Goal: Check status: Check status

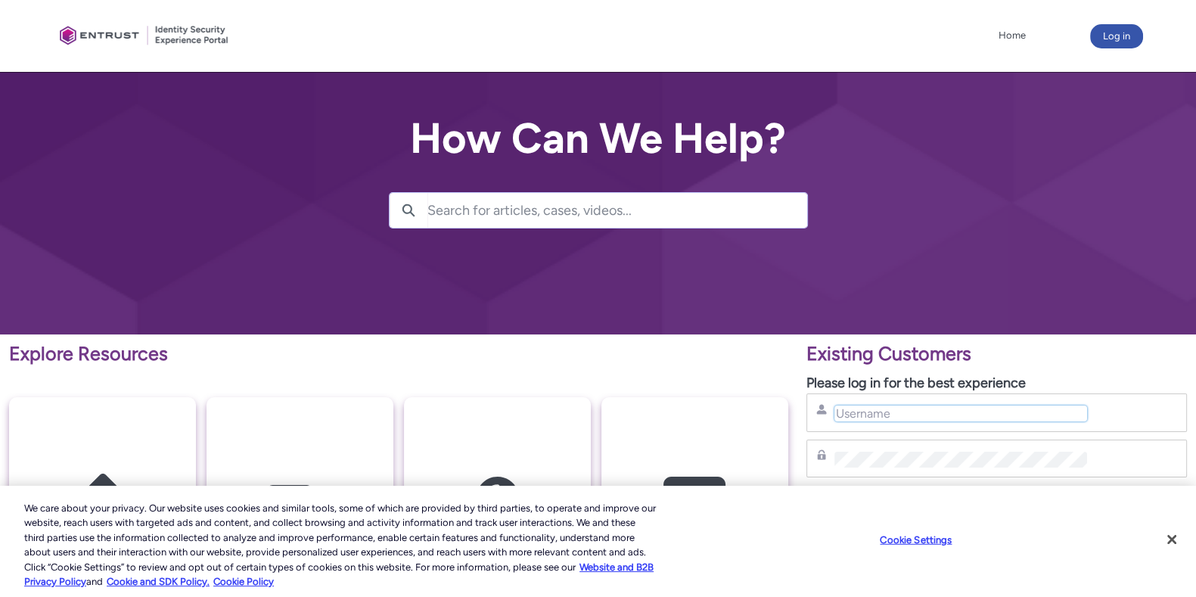
type input "[PERSON_NAME][EMAIL_ADDRESS][PERSON_NAME][DOMAIN_NAME]"
click at [1119, 40] on button "Log in" at bounding box center [1116, 36] width 53 height 24
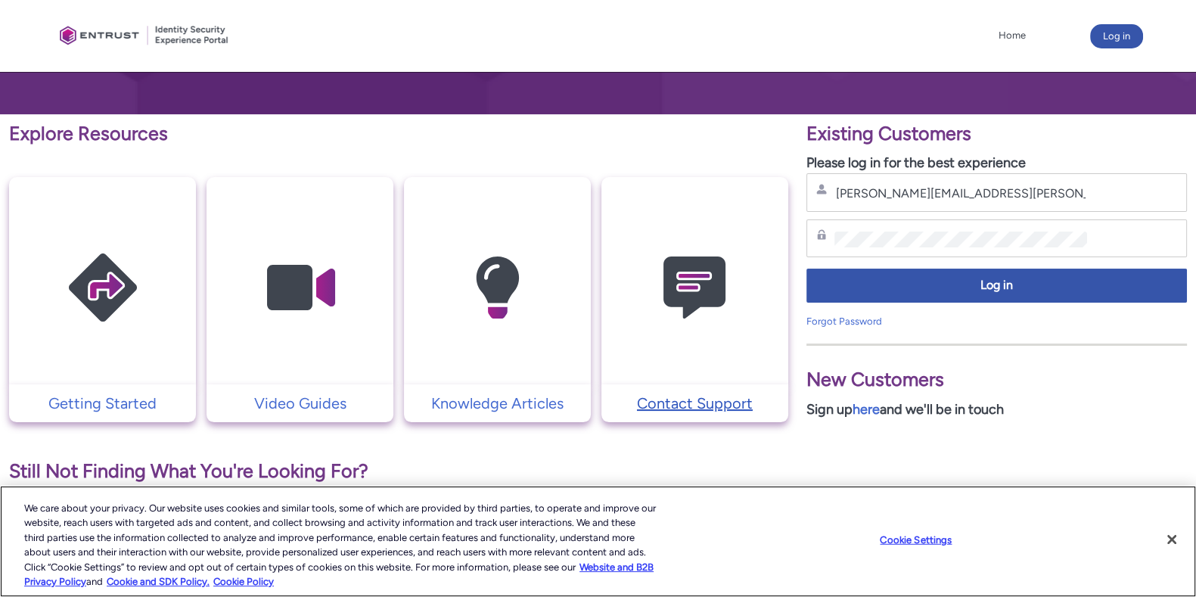
scroll to position [284, 0]
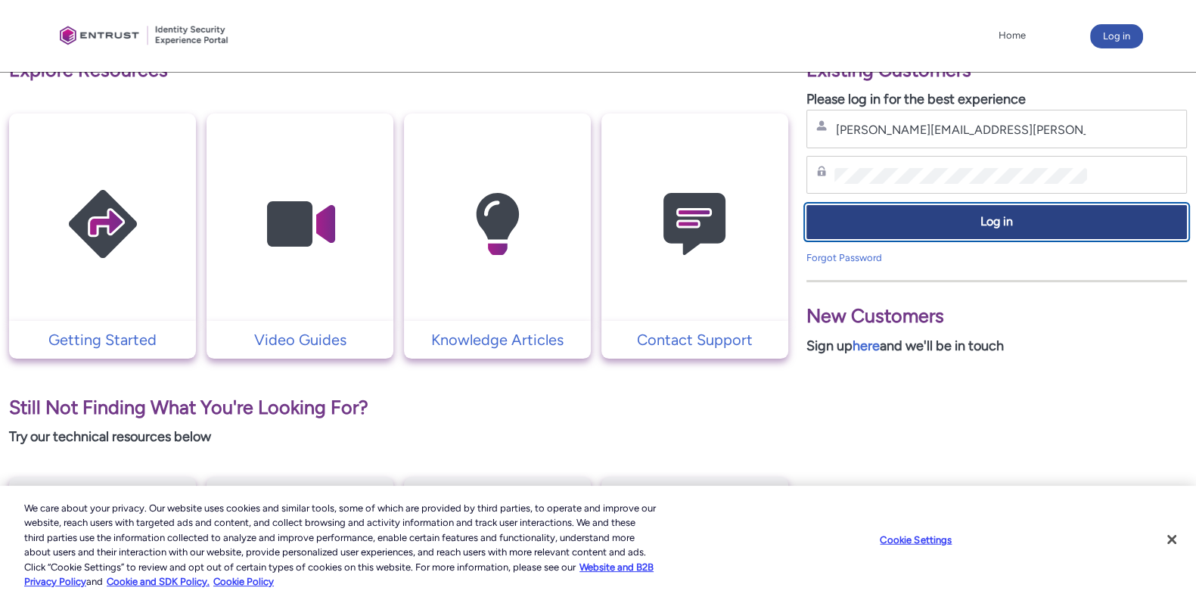
click at [953, 229] on button "Log in" at bounding box center [996, 222] width 380 height 34
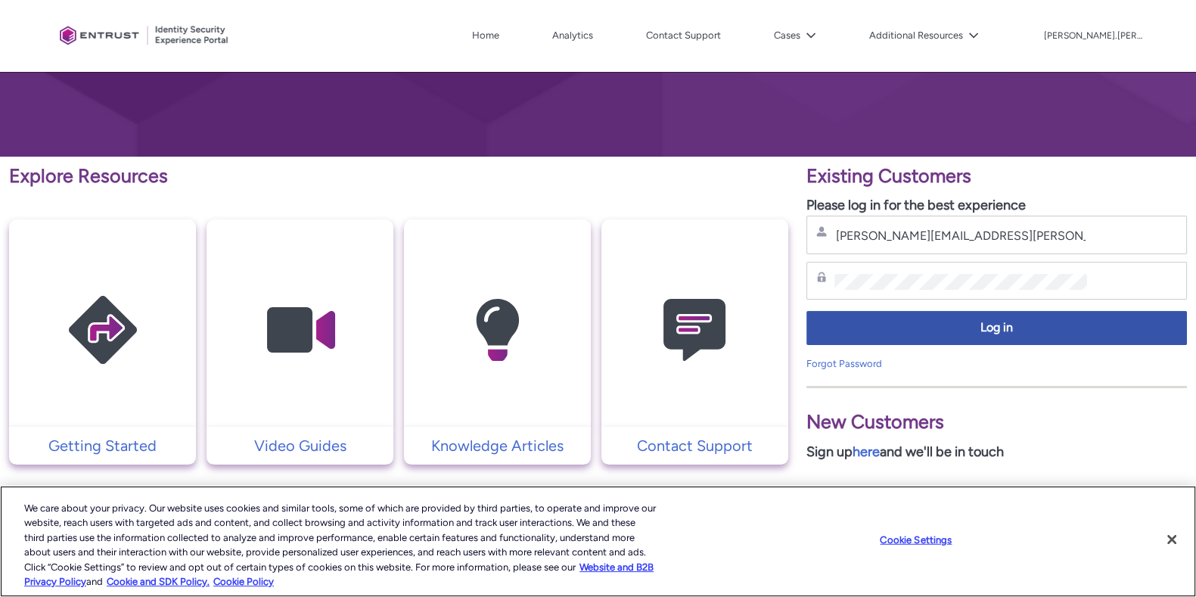
scroll to position [179, 0]
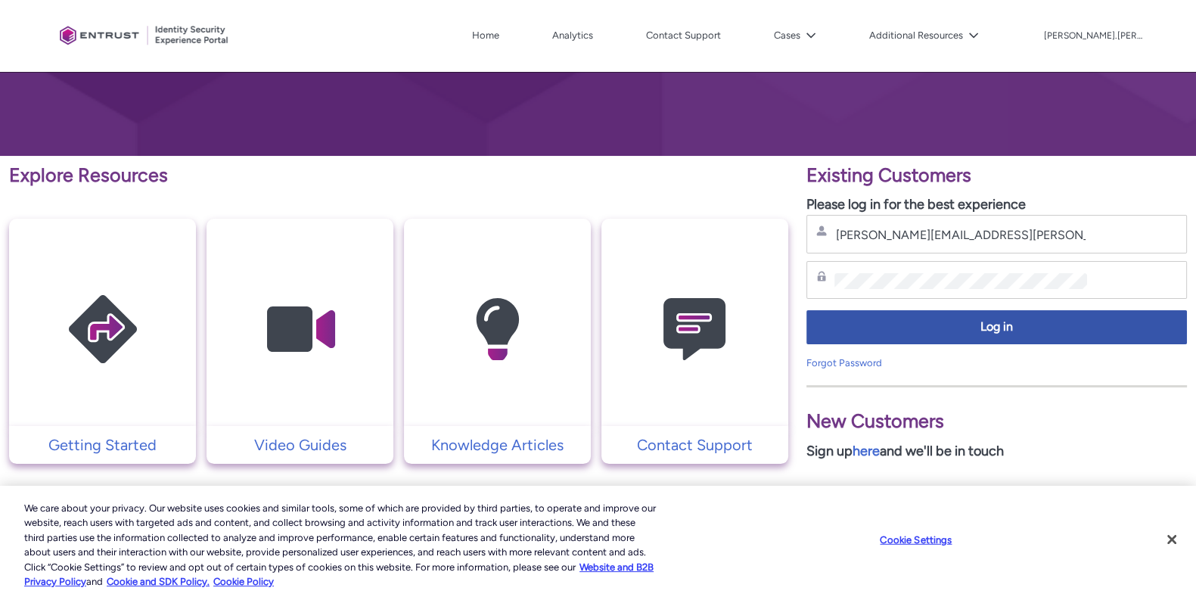
click at [688, 315] on img at bounding box center [695, 329] width 144 height 163
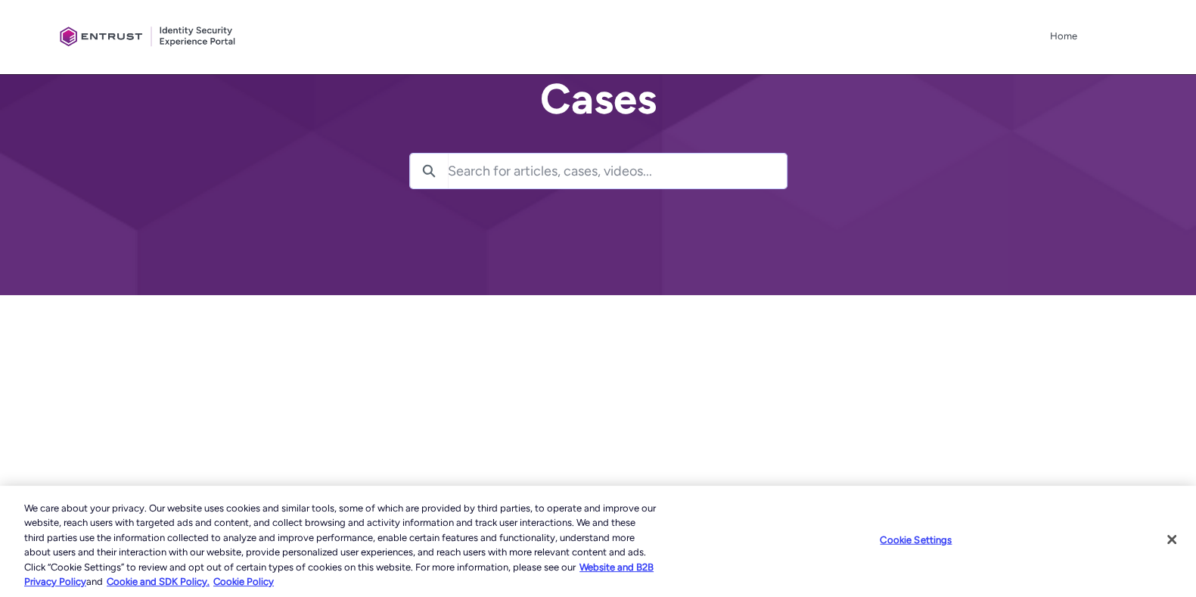
scroll to position [113, 0]
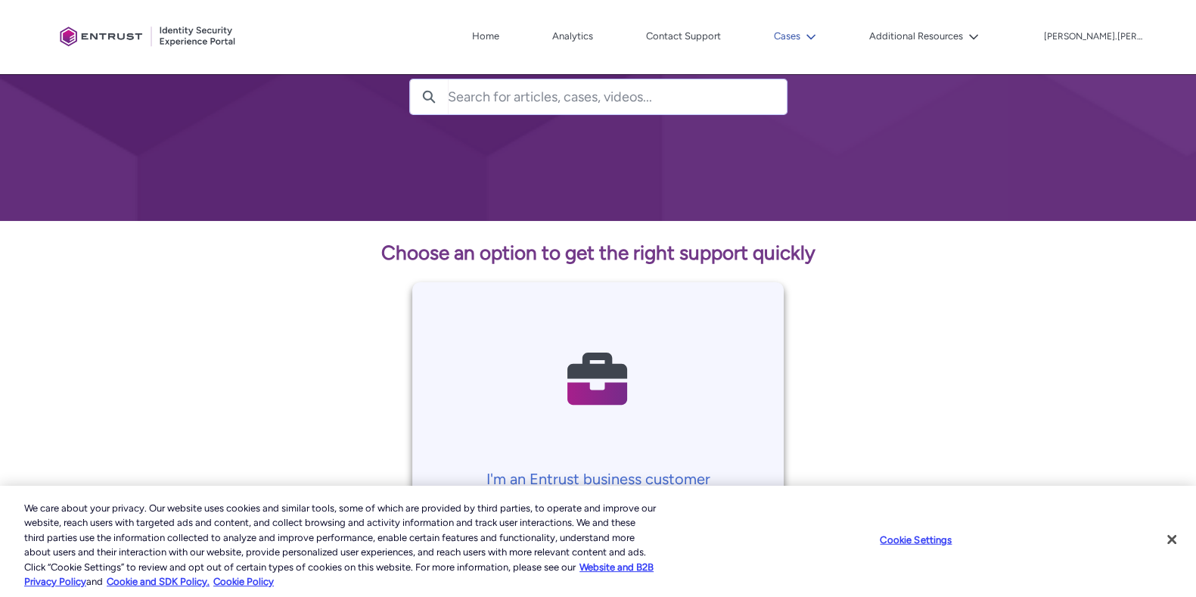
drag, startPoint x: 869, startPoint y: 32, endPoint x: 862, endPoint y: 33, distance: 7.6
click at [820, 32] on button "Cases" at bounding box center [795, 36] width 50 height 23
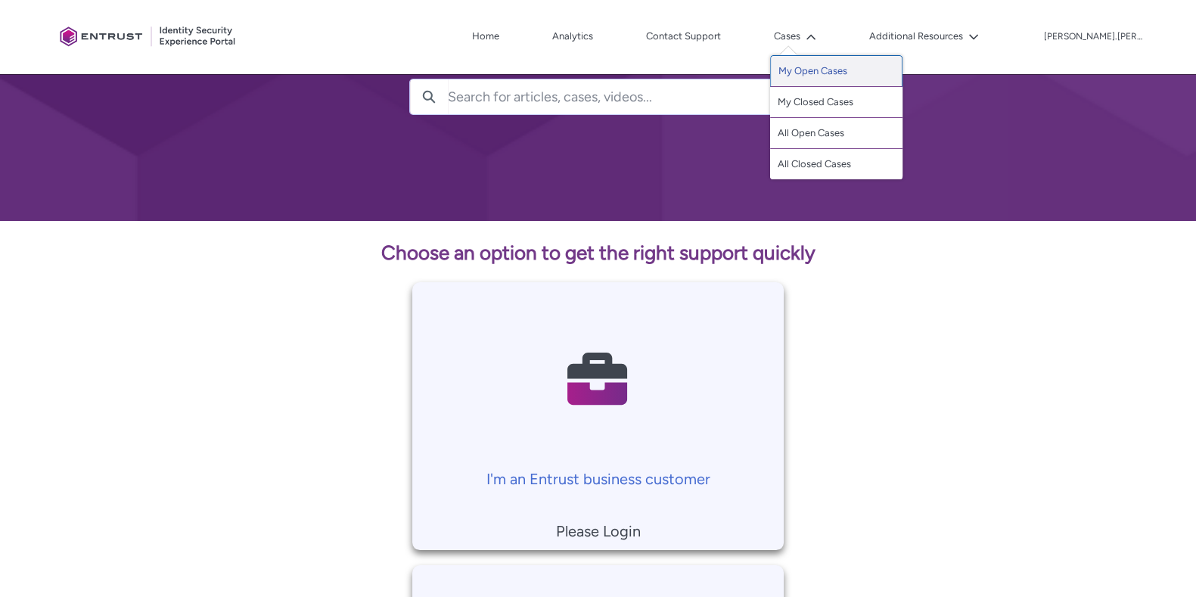
click at [867, 58] on link "My Open Cases" at bounding box center [836, 71] width 132 height 32
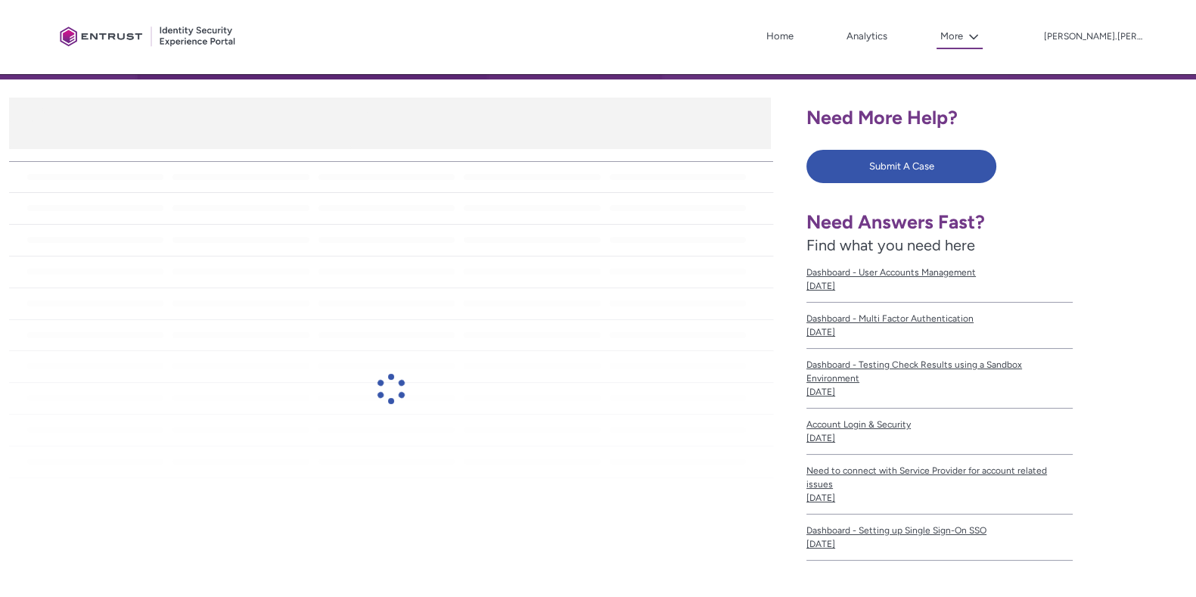
scroll to position [284, 0]
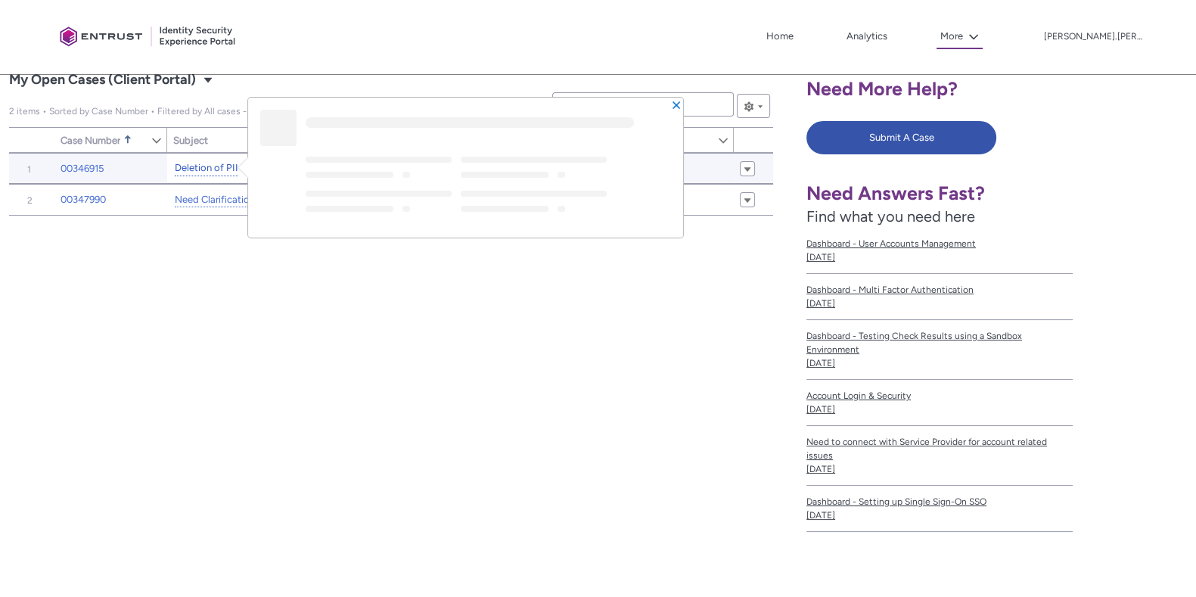
click at [202, 164] on link "Deletion of PII" at bounding box center [207, 168] width 64 height 16
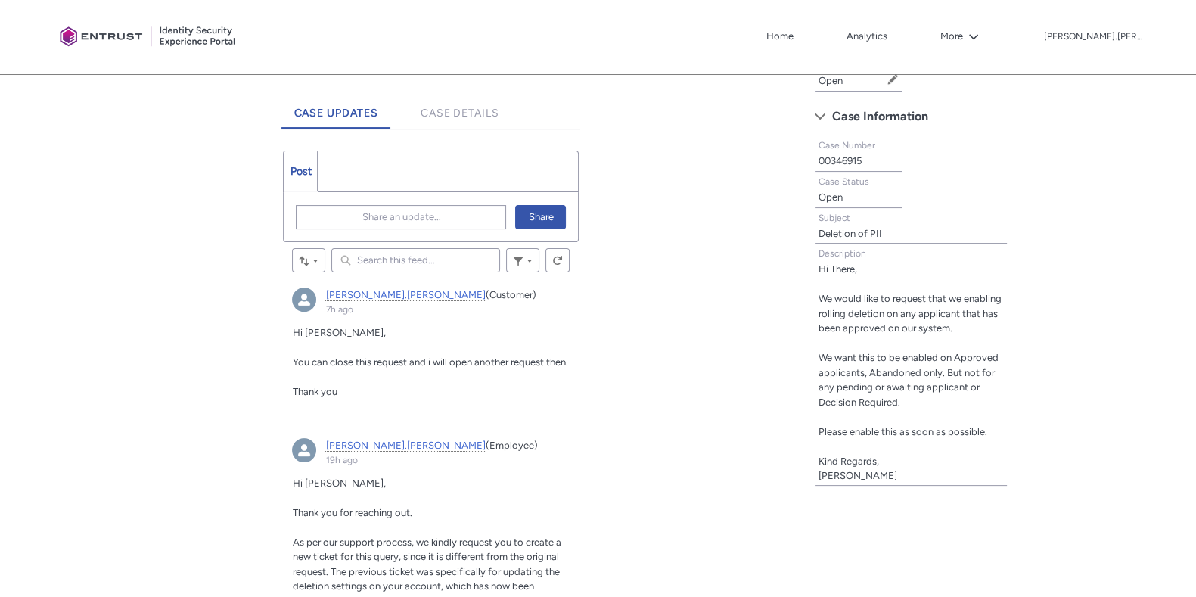
scroll to position [284, 0]
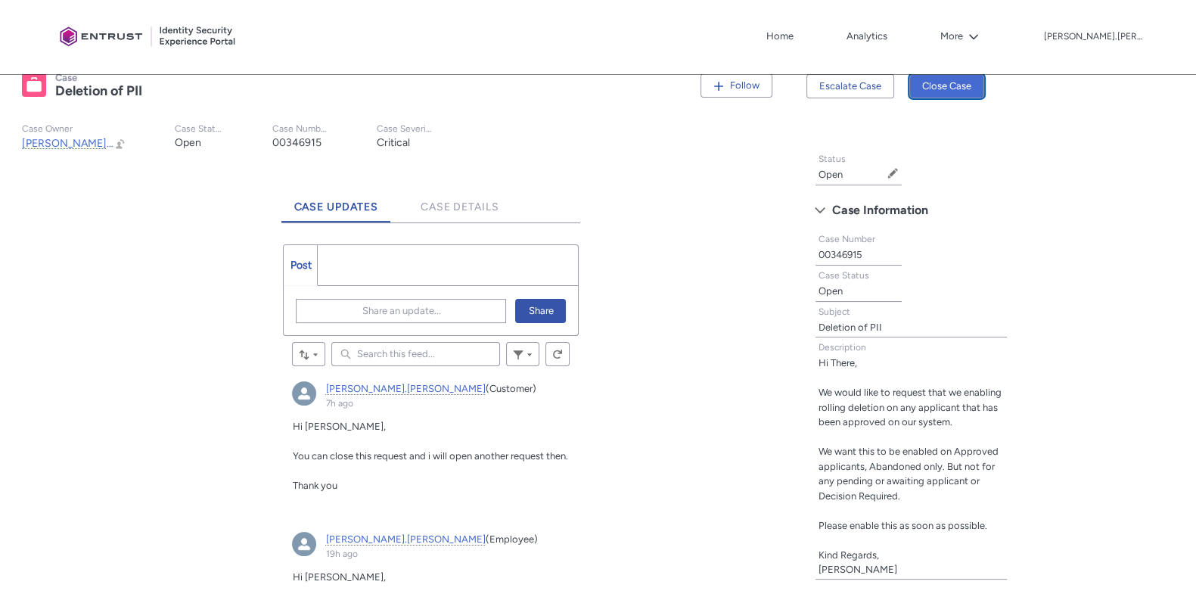
click at [957, 76] on button "Close Case" at bounding box center [946, 86] width 75 height 24
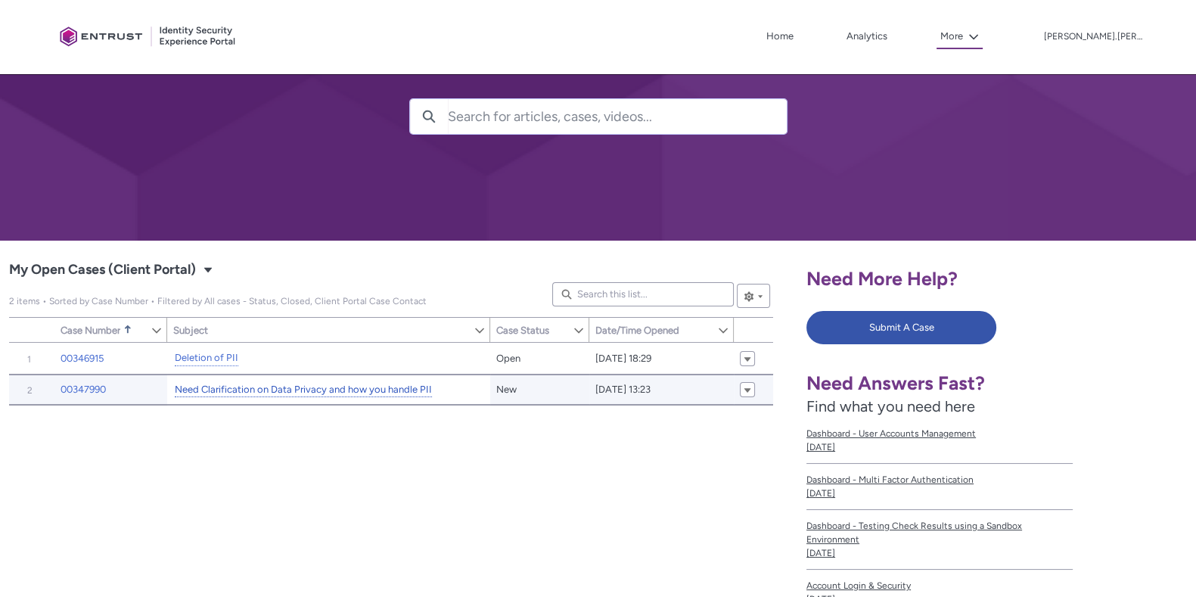
scroll to position [94, 0]
click at [265, 384] on link "Need Clarification on Data Privacy and how you handle PII" at bounding box center [303, 390] width 257 height 16
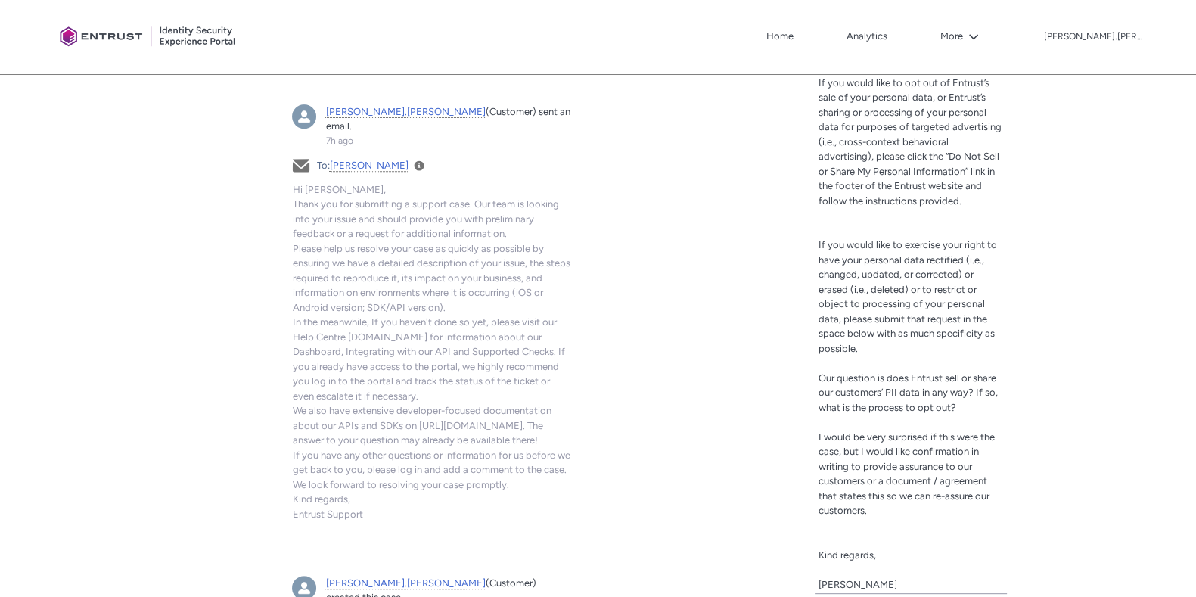
scroll to position [473, 0]
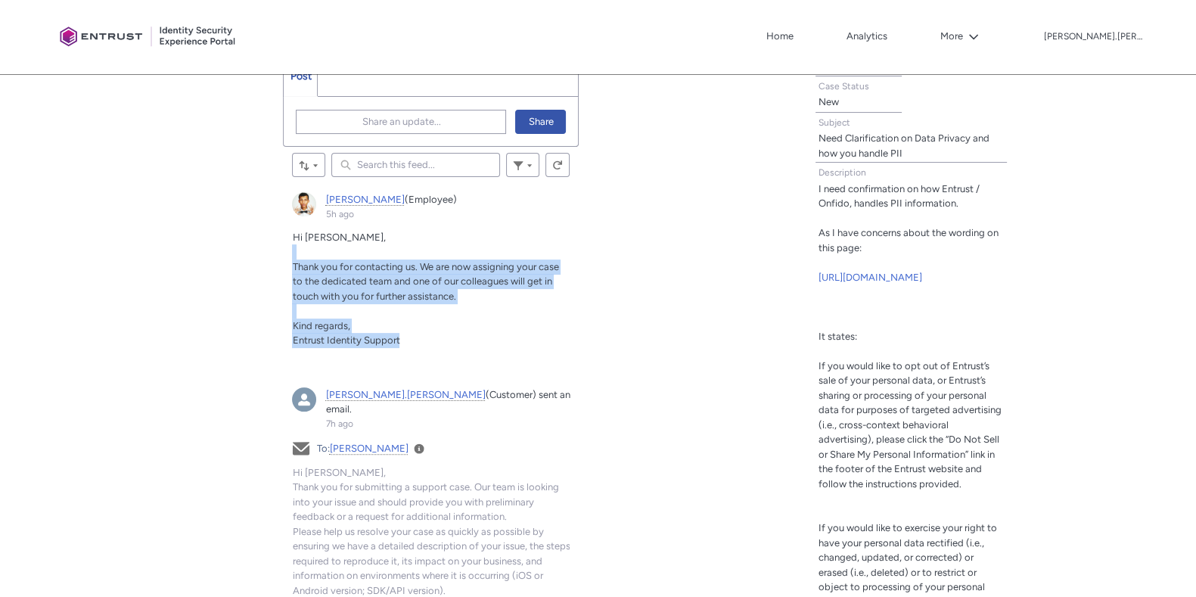
drag, startPoint x: 421, startPoint y: 337, endPoint x: 276, endPoint y: 244, distance: 171.8
click at [276, 244] on div "Tabs Case Updates Case Details Post More Share an update... Share Sort by: Sear…" at bounding box center [398, 489] width 779 height 995
click at [593, 331] on div "Tabs Case Updates Case Details Post More Share an update... Share Sort by: Sear…" at bounding box center [398, 489] width 779 height 995
drag, startPoint x: 365, startPoint y: 291, endPoint x: 333, endPoint y: 247, distance: 55.2
click at [333, 247] on div "Hi Carl, Thank you for contacting us. We are now assigning your case to the ded…" at bounding box center [431, 289] width 278 height 118
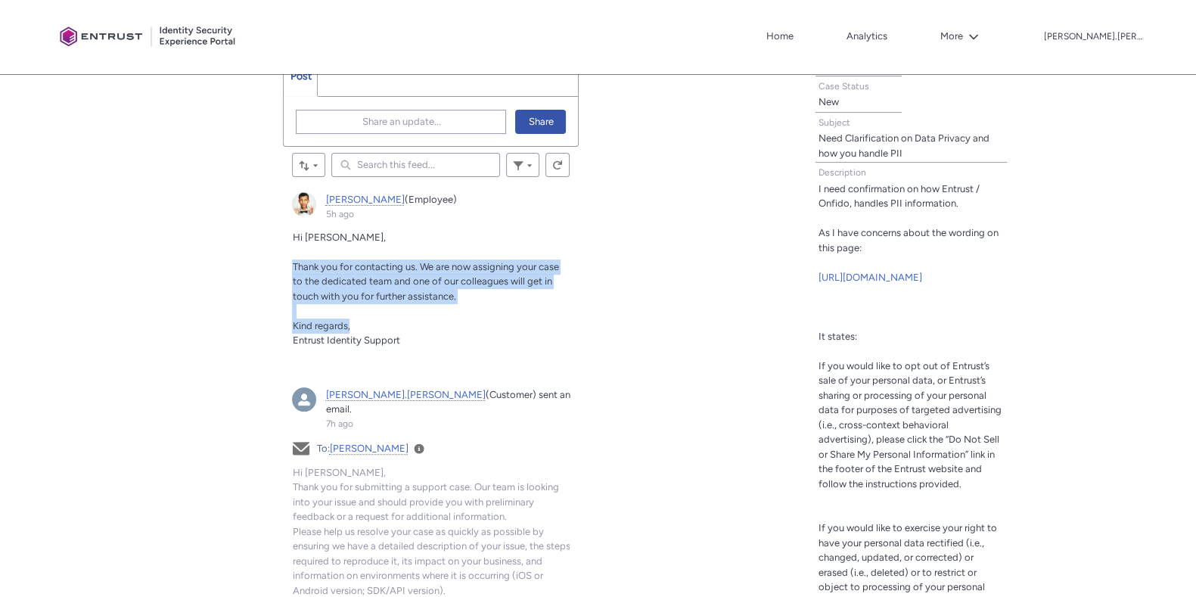
click at [576, 321] on article "Danny (Employee) 5h ago Actions for this Feed Item Hi Carl, Thank you for conta…" at bounding box center [431, 276] width 296 height 186
click at [579, 323] on section "Post More Share an update... Share Sort by: Search this feed... Filter Feed Ref…" at bounding box center [430, 510] width 299 height 953
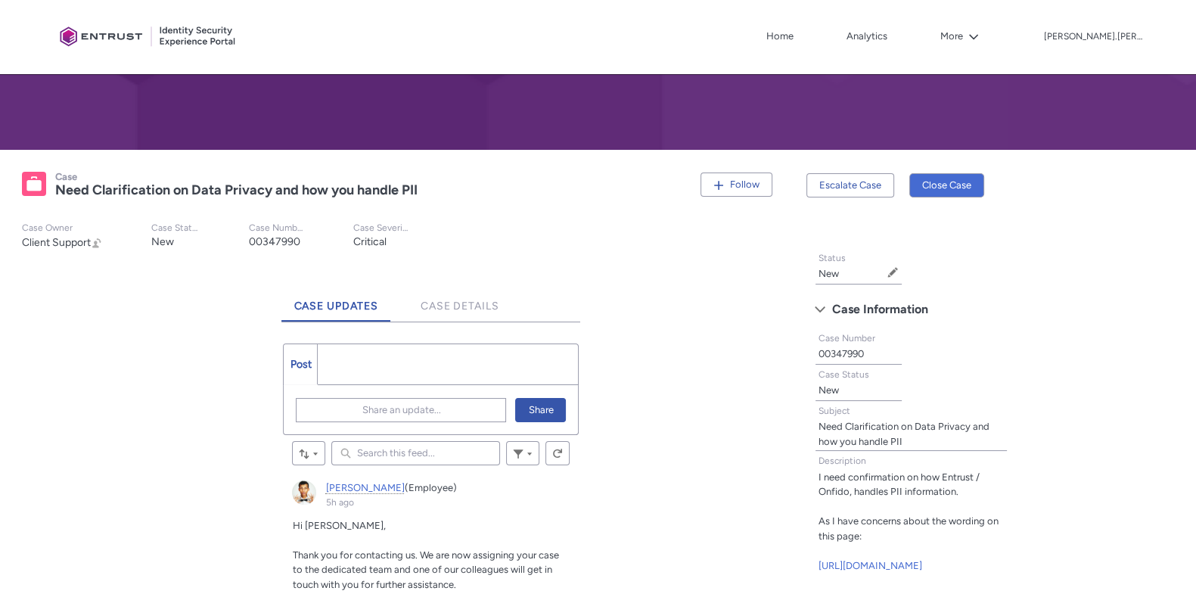
scroll to position [0, 0]
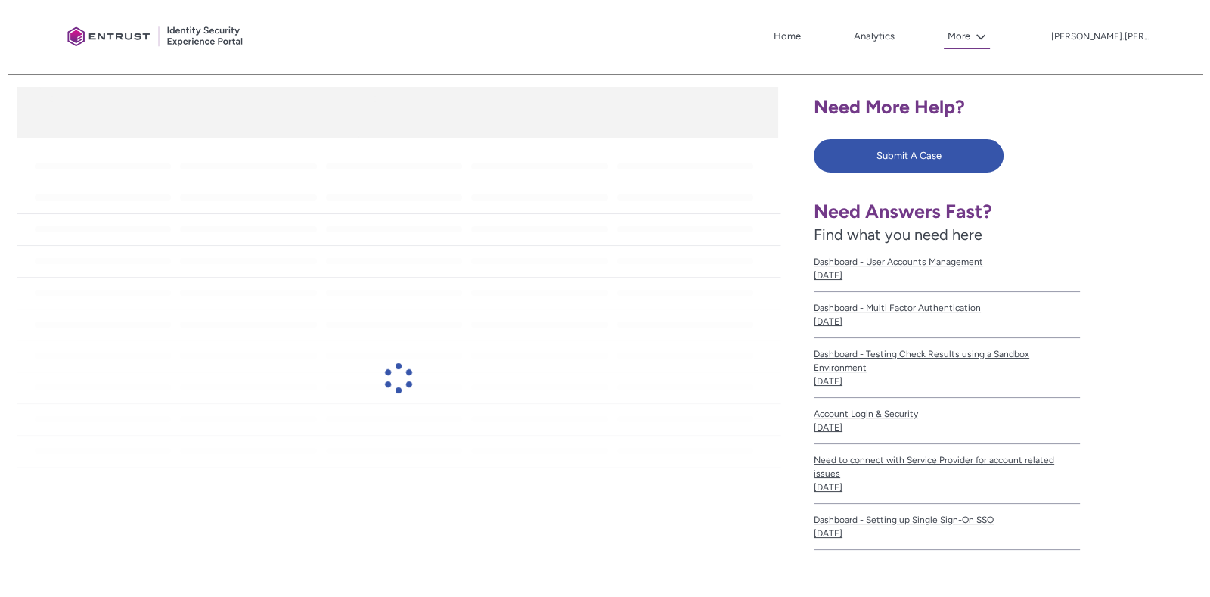
scroll to position [284, 0]
